Goal: Information Seeking & Learning: Understand process/instructions

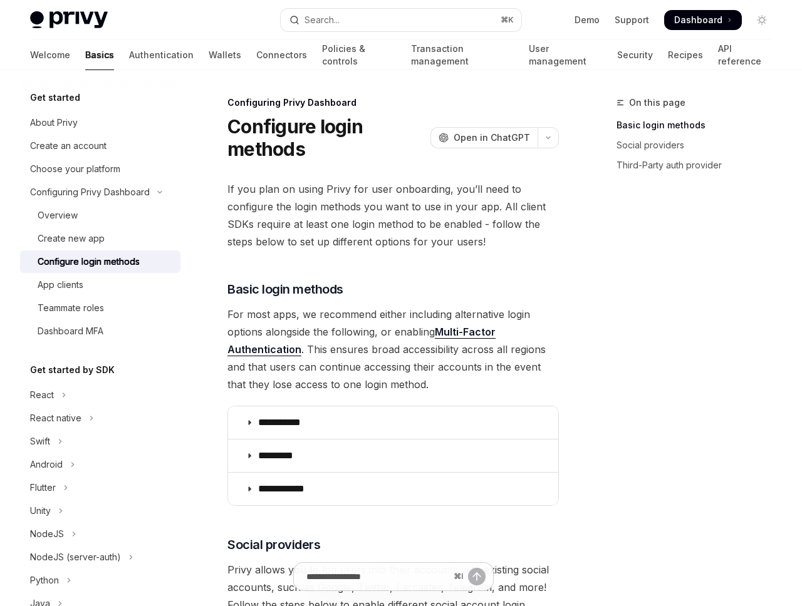
click at [327, 230] on span "If you plan on using Privy for user onboarding, you’ll need to configure the lo…" at bounding box center [392, 215] width 331 height 70
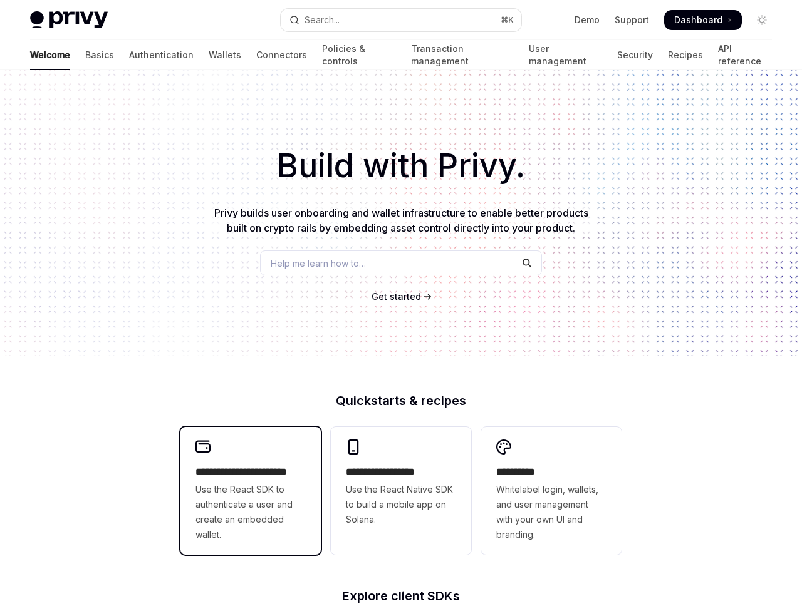
click at [259, 428] on div "**********" at bounding box center [250, 491] width 140 height 128
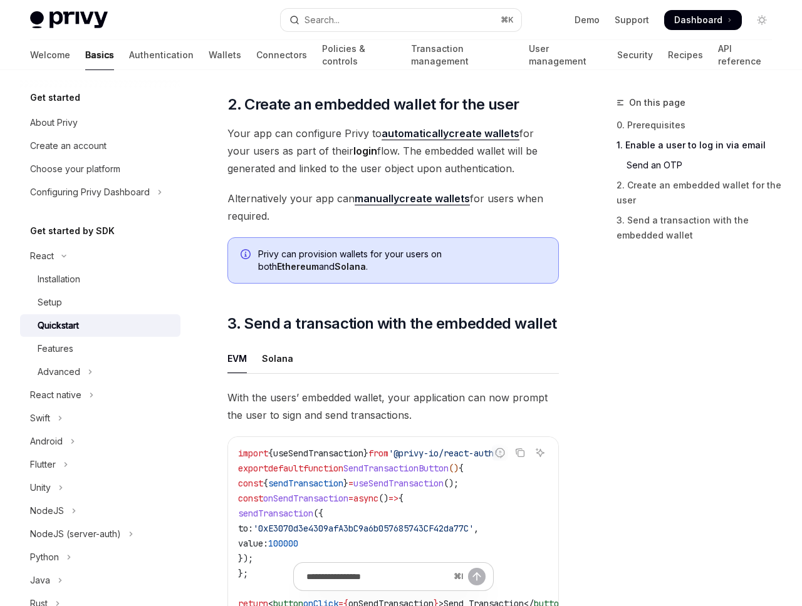
scroll to position [1008, 0]
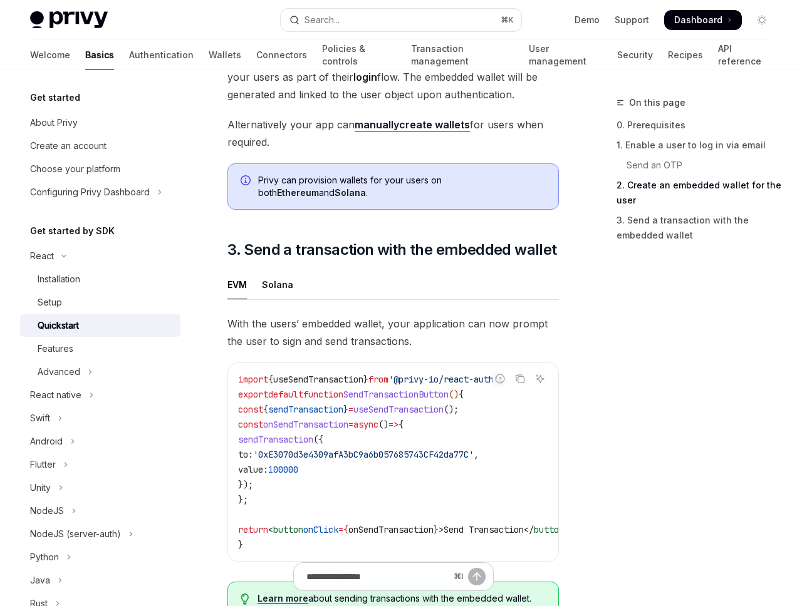
click at [336, 178] on div "Privy can provision wallets for your users on both Ethereum and Solana ." at bounding box center [401, 186] width 287 height 25
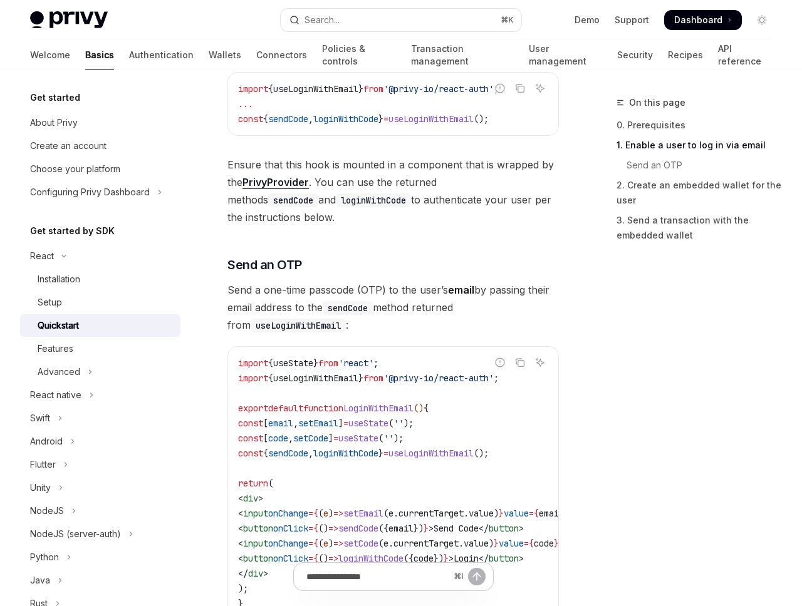
scroll to position [461, 0]
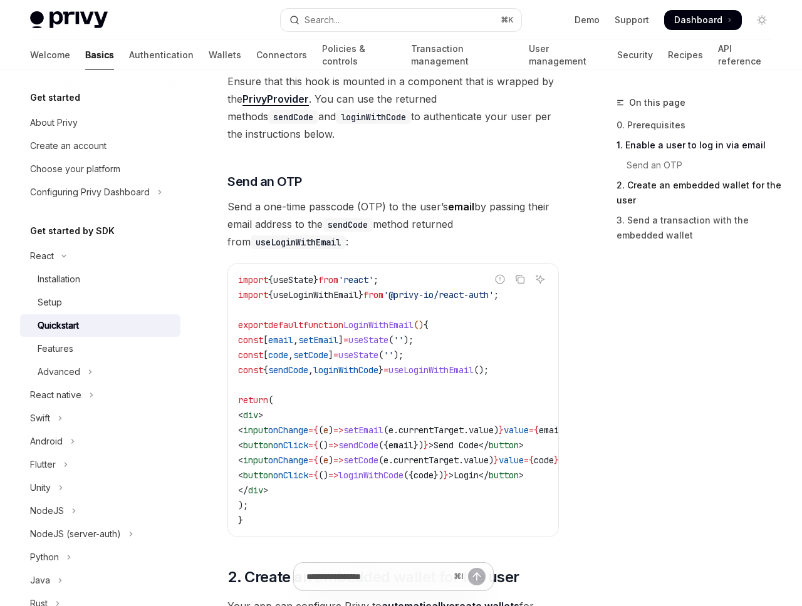
click at [662, 188] on link "2. Create an embedded wallet for the user" at bounding box center [698, 192] width 165 height 35
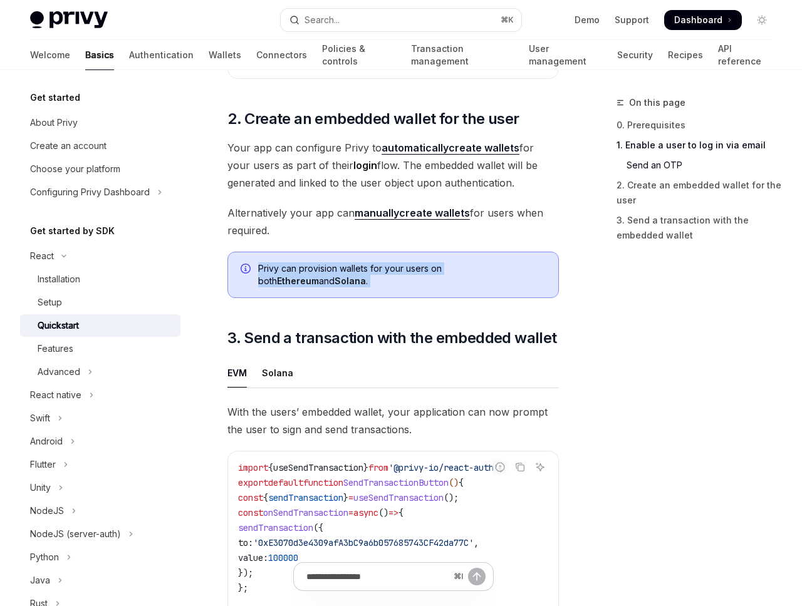
scroll to position [921, 0]
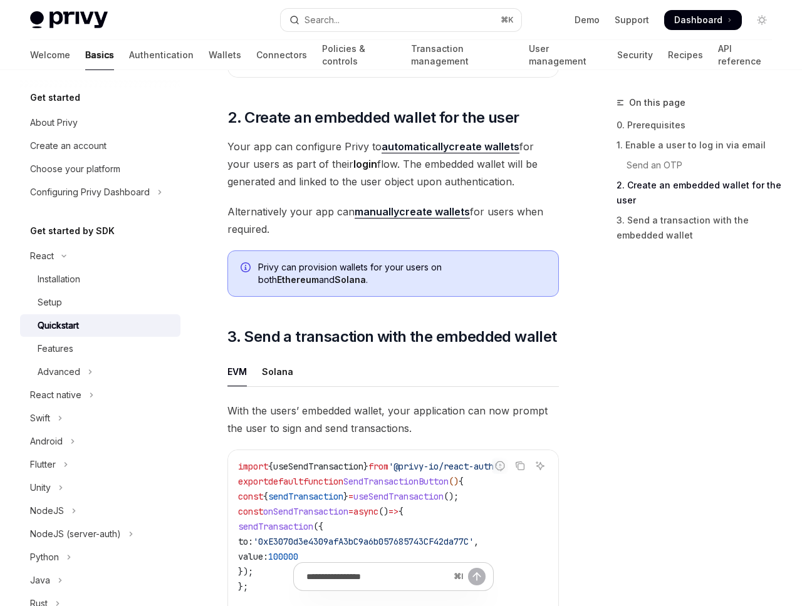
click at [462, 313] on div "​ 0. Prerequisites This guide assumes that you have completed the Setup guide. …" at bounding box center [392, 31] width 331 height 1508
click at [282, 359] on div "Solana" at bounding box center [277, 371] width 31 height 29
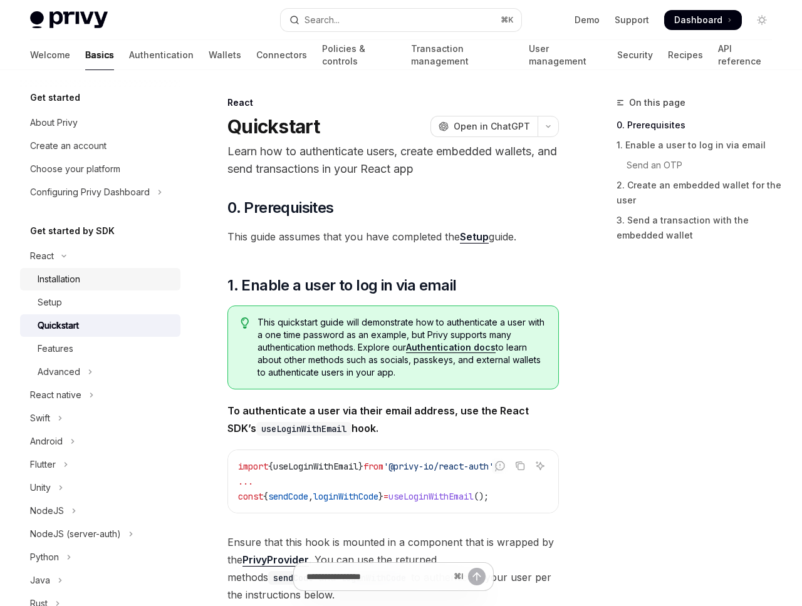
click at [101, 272] on div "Installation" at bounding box center [105, 279] width 135 height 15
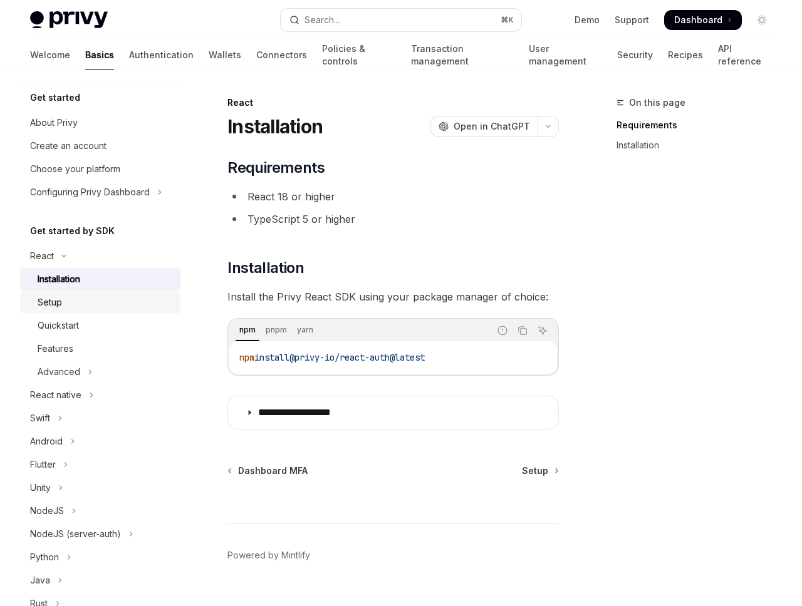
click at [91, 294] on link "Setup" at bounding box center [100, 302] width 160 height 23
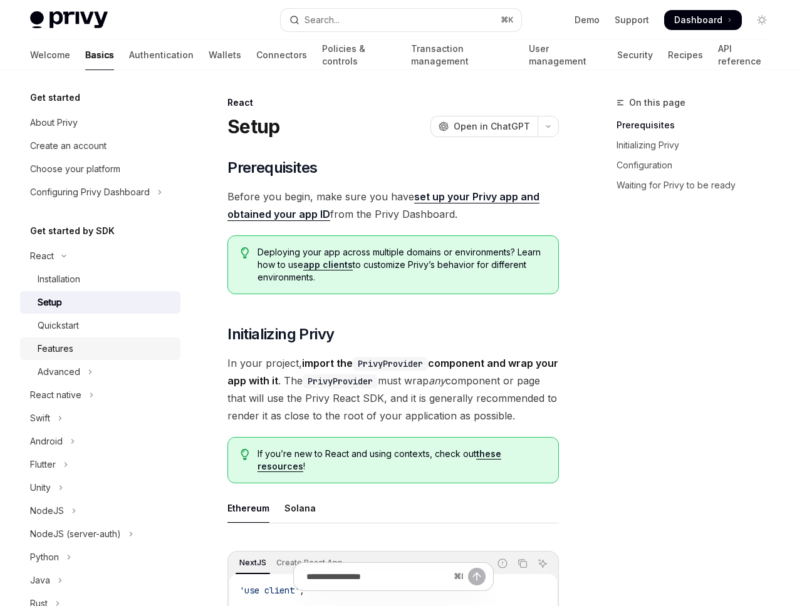
click at [96, 353] on div "Features" at bounding box center [105, 348] width 135 height 15
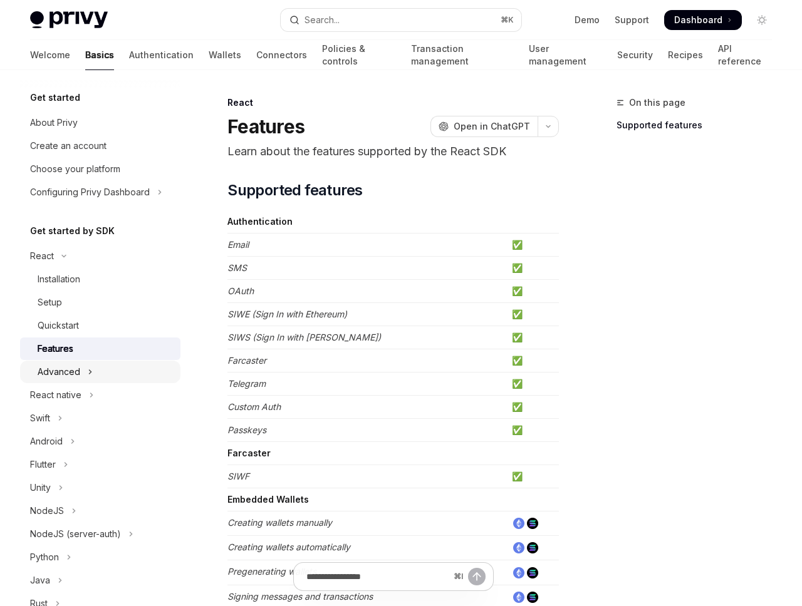
click at [119, 368] on button "Advanced" at bounding box center [100, 372] width 160 height 23
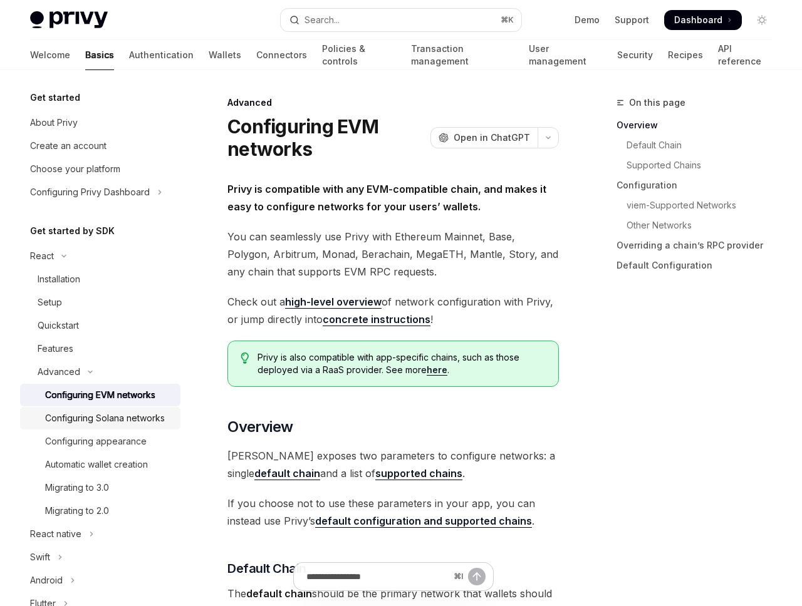
click at [112, 422] on div "Configuring Solana networks" at bounding box center [105, 418] width 120 height 15
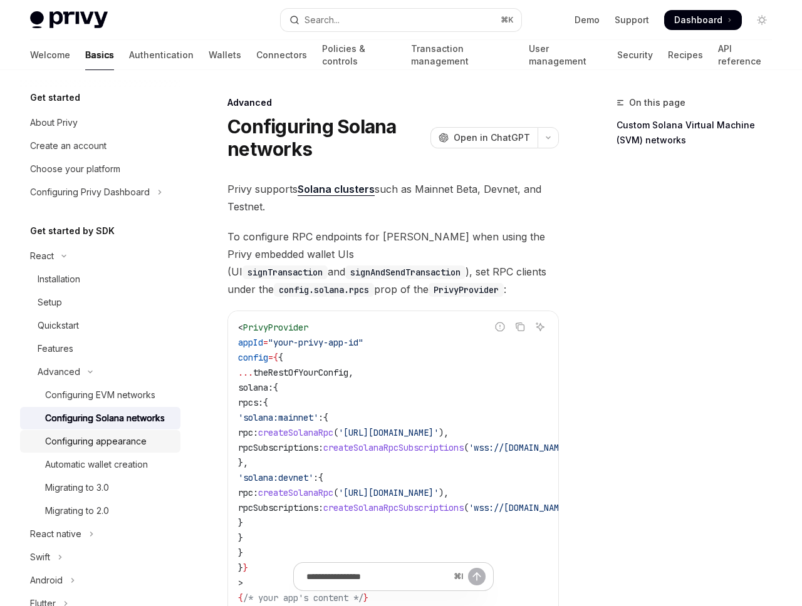
click at [116, 440] on div "Configuring appearance" at bounding box center [95, 441] width 101 height 15
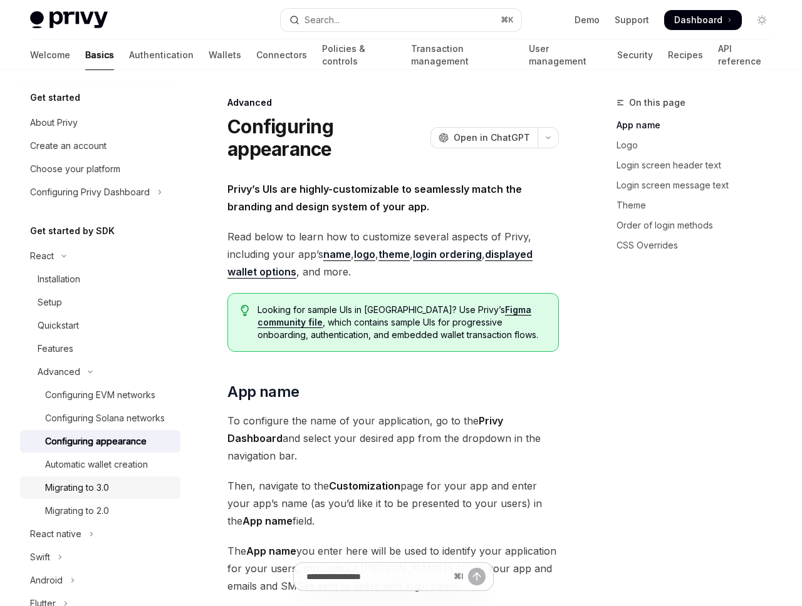
click at [138, 488] on div "Migrating to 3.0" at bounding box center [109, 487] width 128 height 15
type textarea "*"
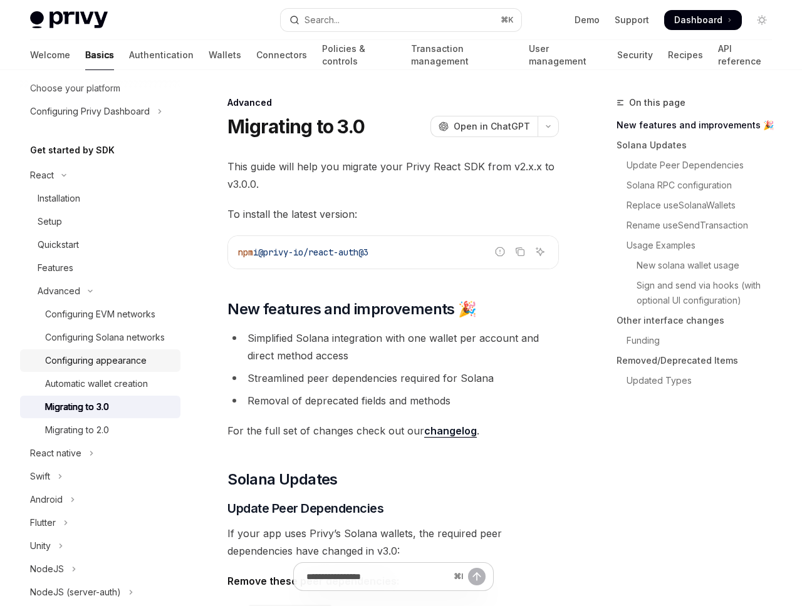
scroll to position [125, 0]
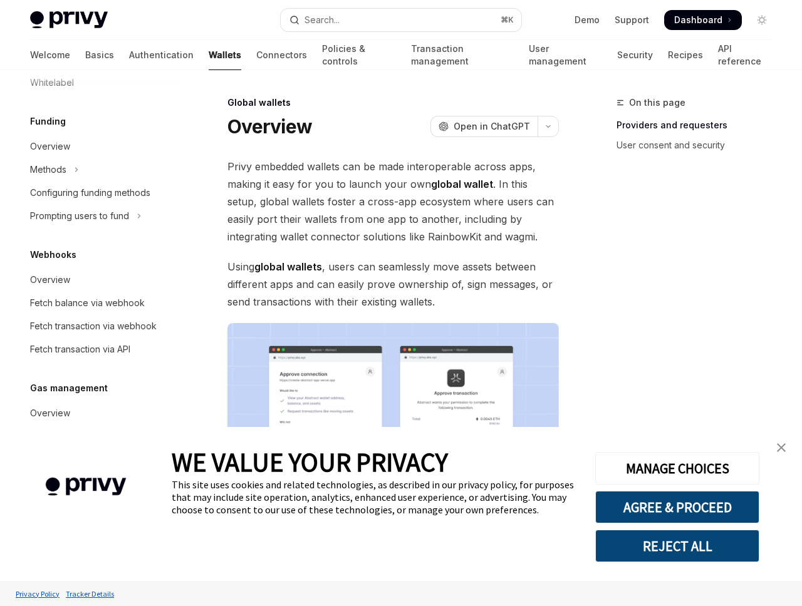
click at [777, 443] on link "close banner" at bounding box center [780, 447] width 25 height 25
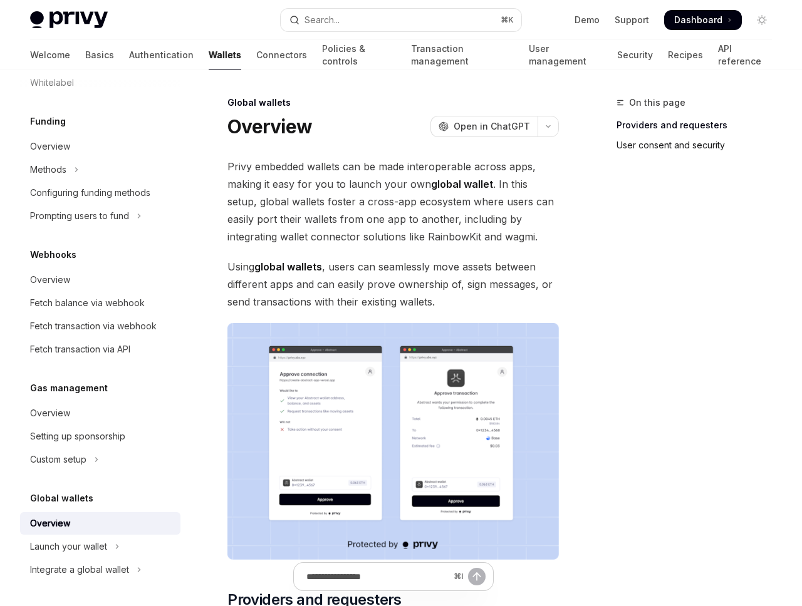
click at [633, 152] on link "User consent and security" at bounding box center [698, 145] width 165 height 20
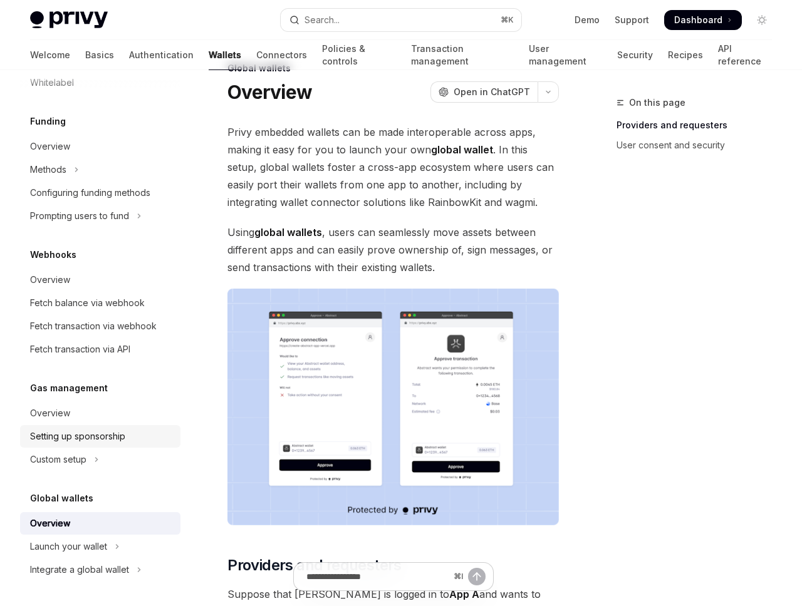
scroll to position [222, 0]
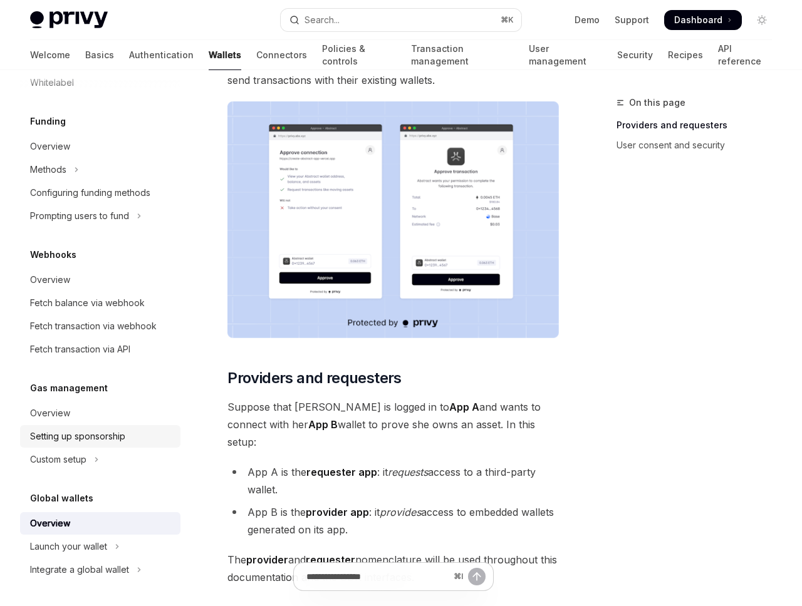
click at [94, 427] on link "Setting up sponsorship" at bounding box center [100, 436] width 160 height 23
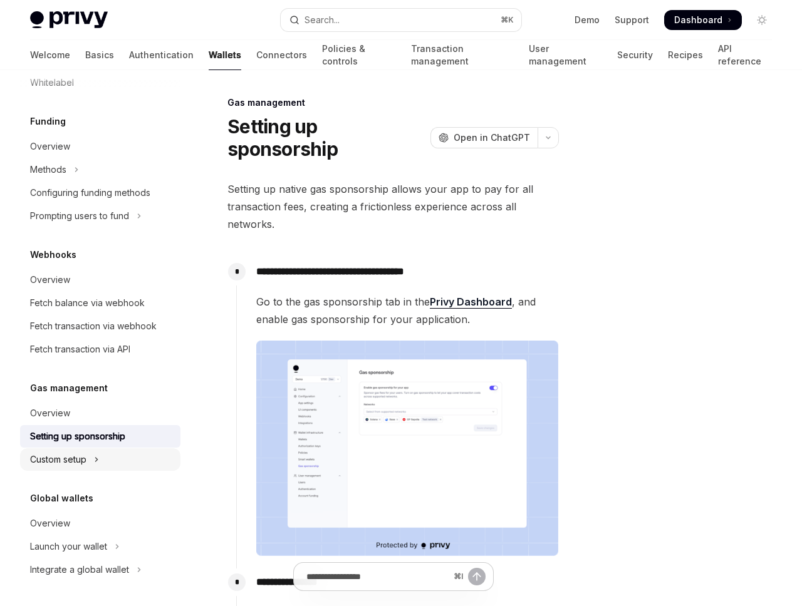
click at [83, 455] on div "Custom setup" at bounding box center [58, 459] width 56 height 15
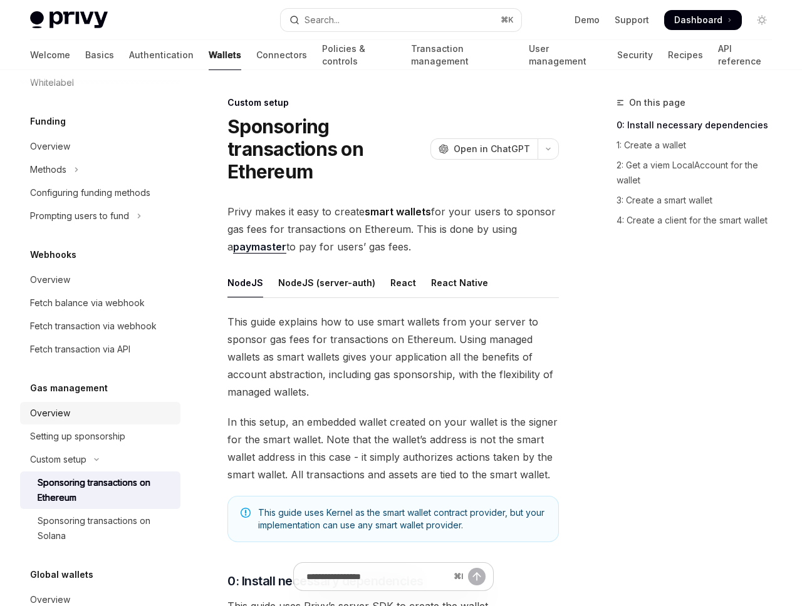
click at [81, 412] on div "Overview" at bounding box center [101, 413] width 143 height 15
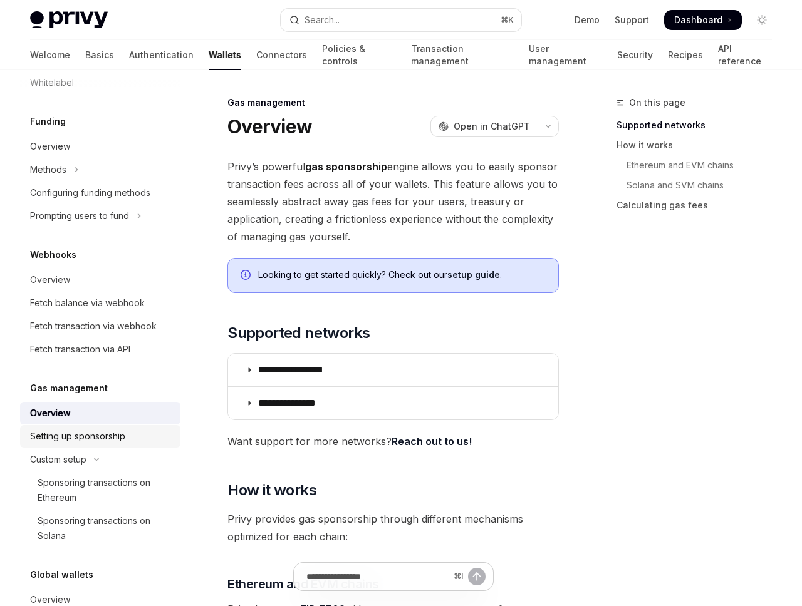
click at [95, 427] on link "Setting up sponsorship" at bounding box center [100, 436] width 160 height 23
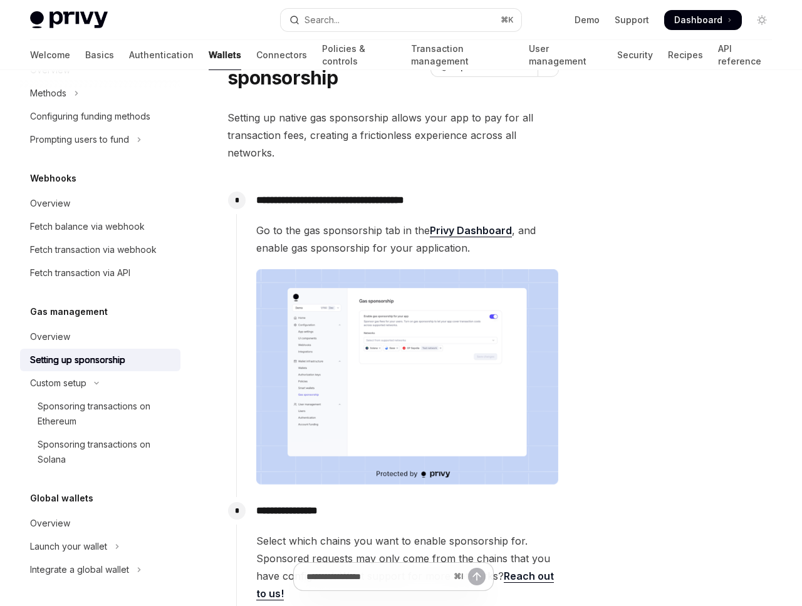
scroll to position [131, 0]
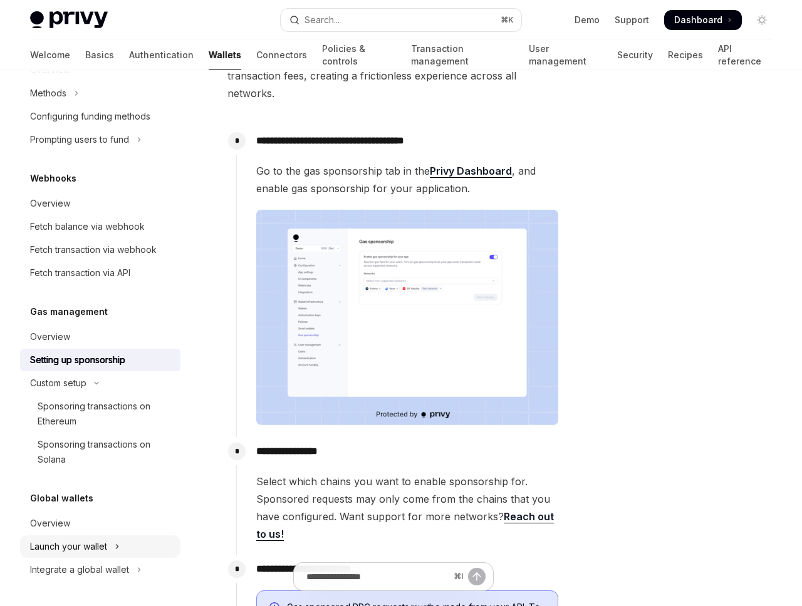
click at [99, 535] on button "Launch your wallet" at bounding box center [100, 546] width 160 height 23
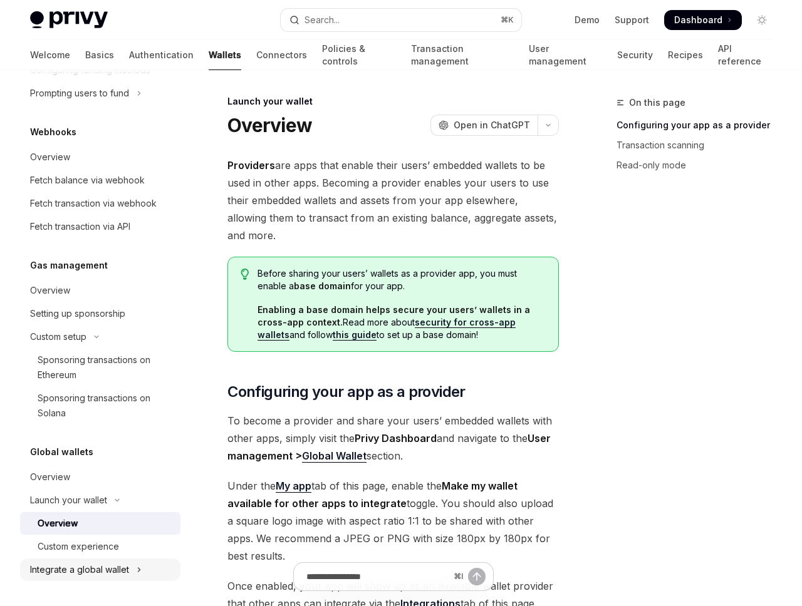
scroll to position [3, 0]
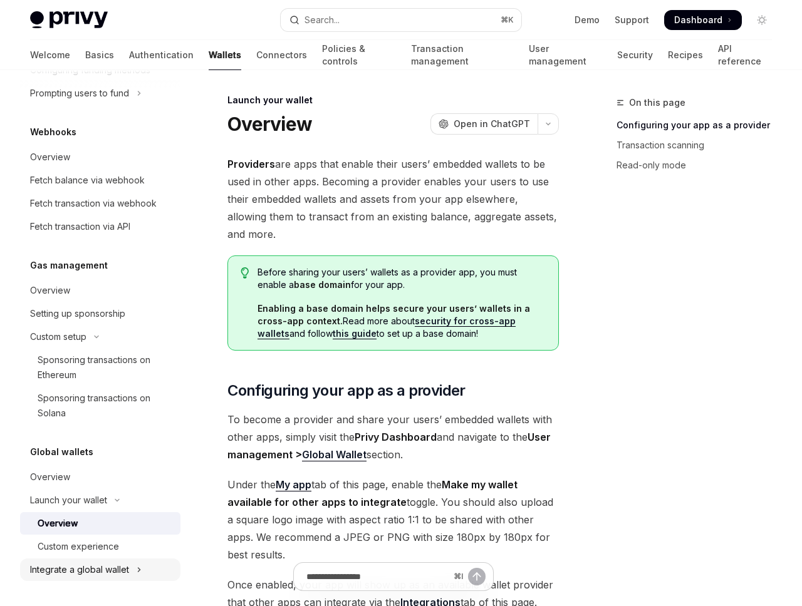
click at [113, 572] on div "Integrate a global wallet" at bounding box center [79, 569] width 99 height 15
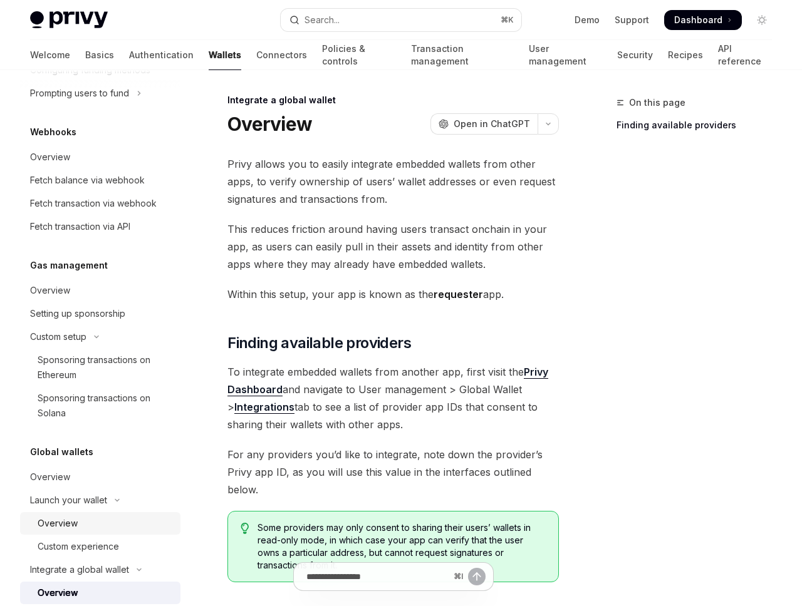
scroll to position [769, 0]
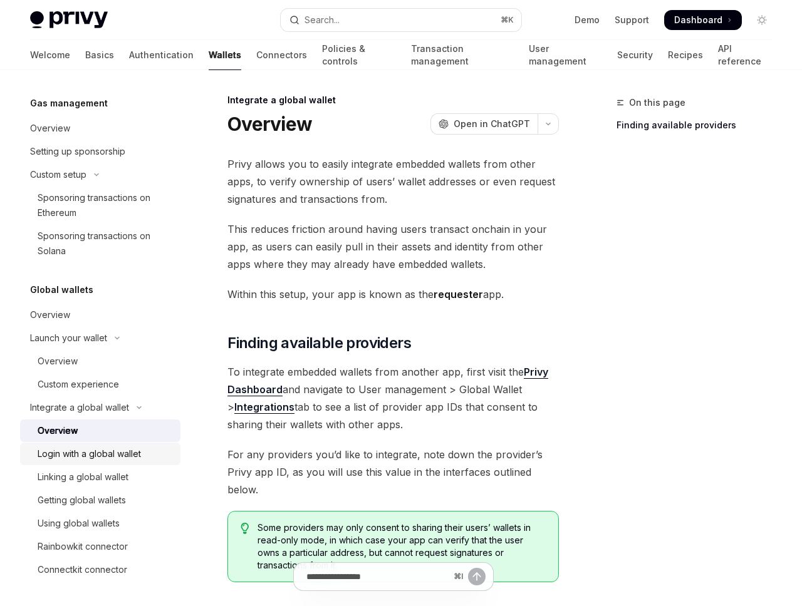
click at [84, 451] on div "Login with a global wallet" at bounding box center [89, 454] width 103 height 15
type textarea "*"
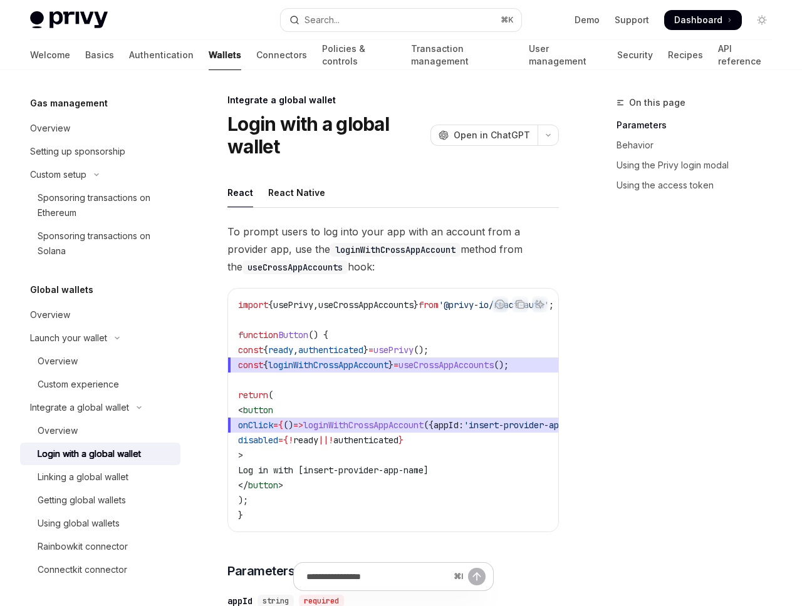
click at [423, 421] on span "loginWithCrossAppAccount" at bounding box center [363, 425] width 120 height 11
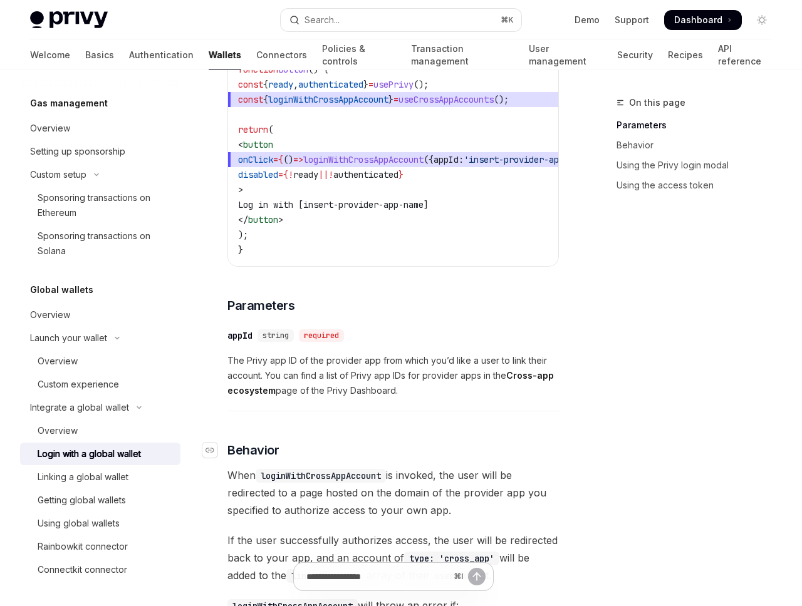
scroll to position [499, 0]
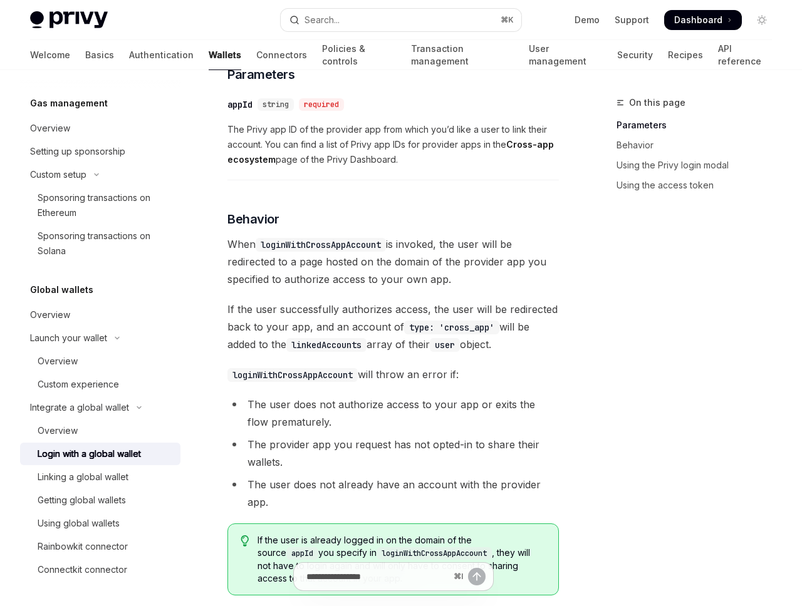
click at [419, 261] on span "When loginWithCrossAppAccount is invoked, the user will be redirected to a page…" at bounding box center [392, 261] width 331 height 53
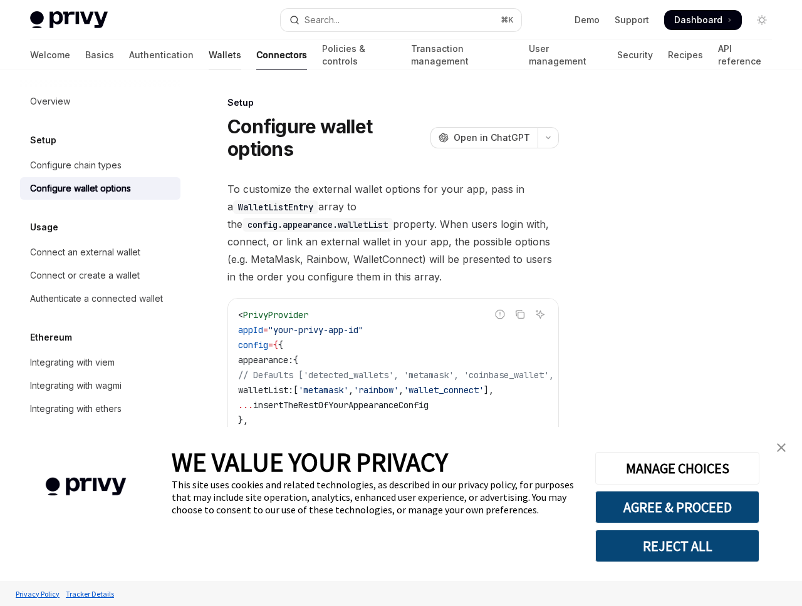
click at [209, 58] on link "Wallets" at bounding box center [225, 55] width 33 height 30
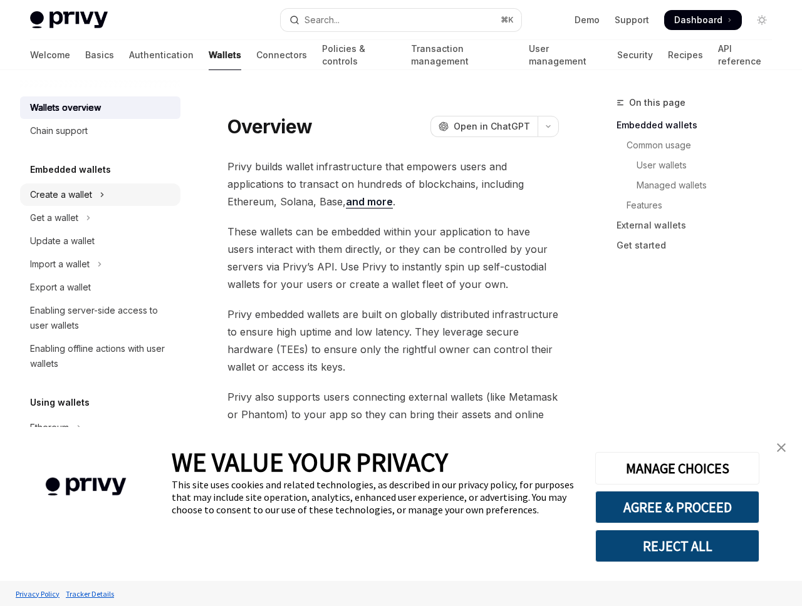
click at [93, 201] on button "Create a wallet" at bounding box center [100, 194] width 160 height 23
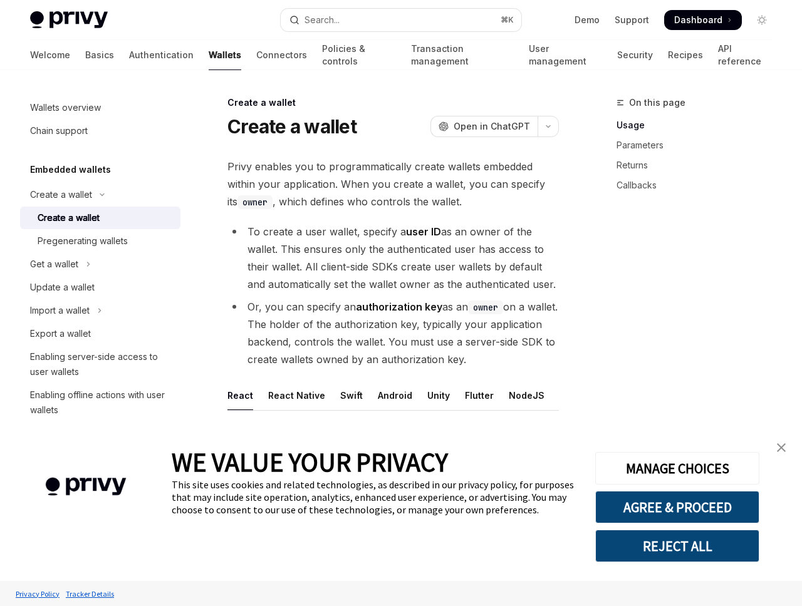
click at [110, 219] on div "Create a wallet" at bounding box center [105, 217] width 135 height 15
type textarea "*"
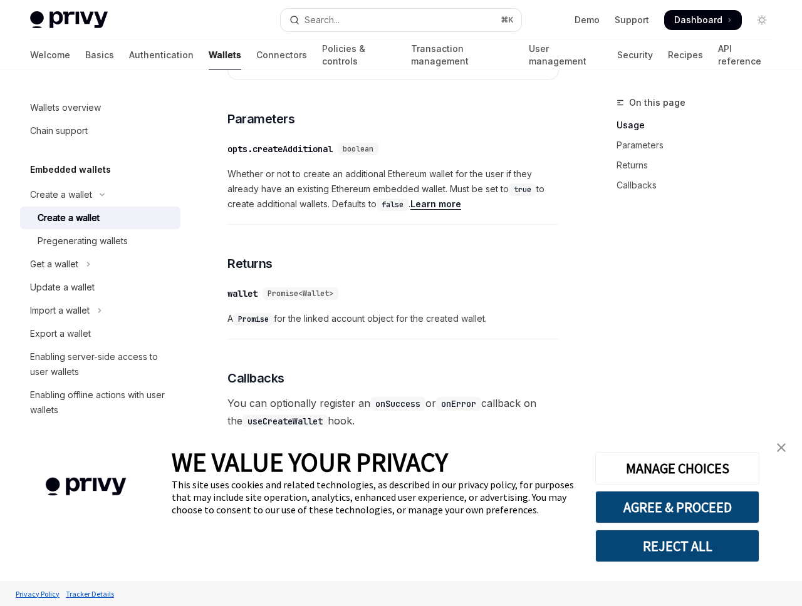
scroll to position [754, 0]
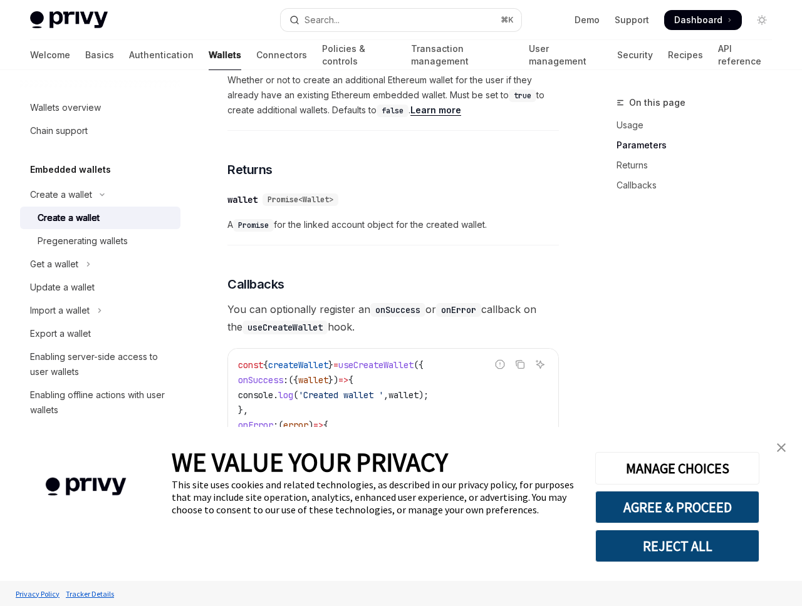
click at [281, 205] on span "Promise<Wallet>" at bounding box center [300, 200] width 66 height 10
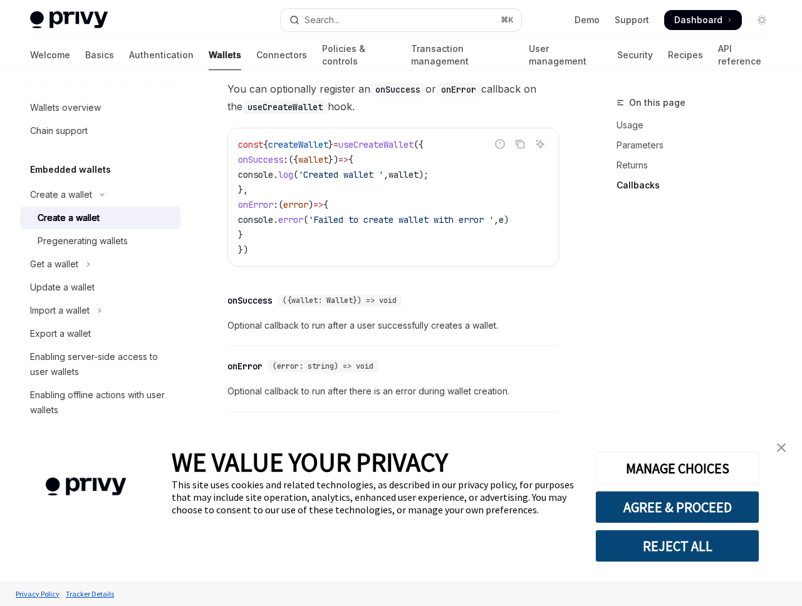
scroll to position [999, 0]
